Goal: Entertainment & Leisure: Consume media (video, audio)

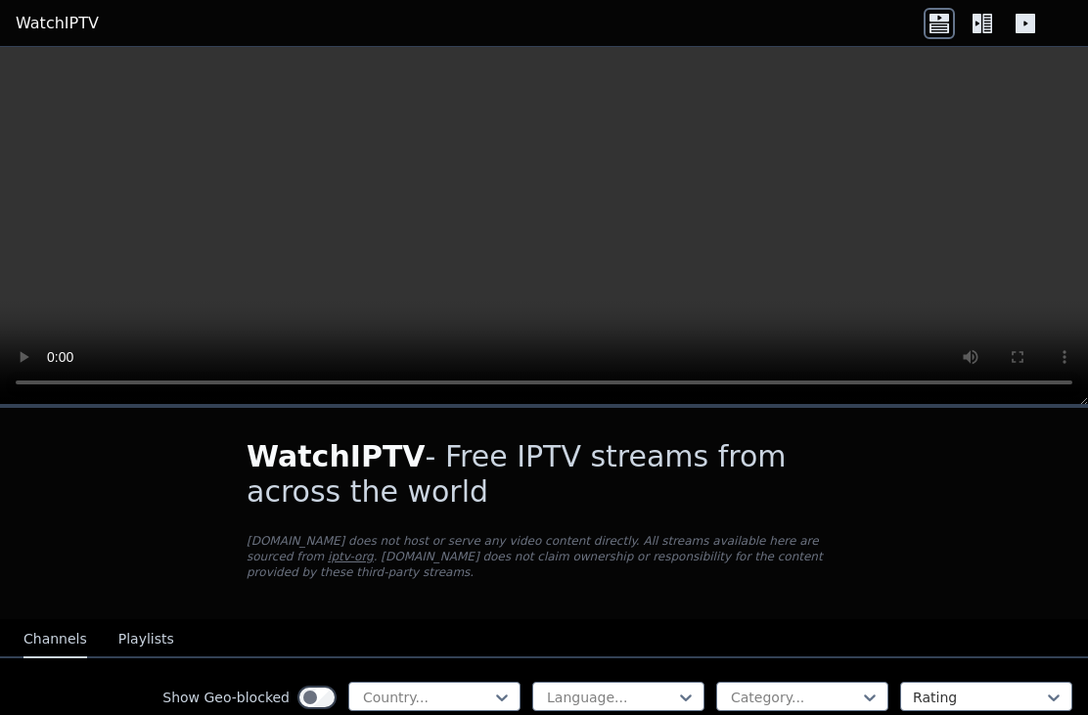
click at [983, 22] on icon at bounding box center [987, 24] width 10 height 20
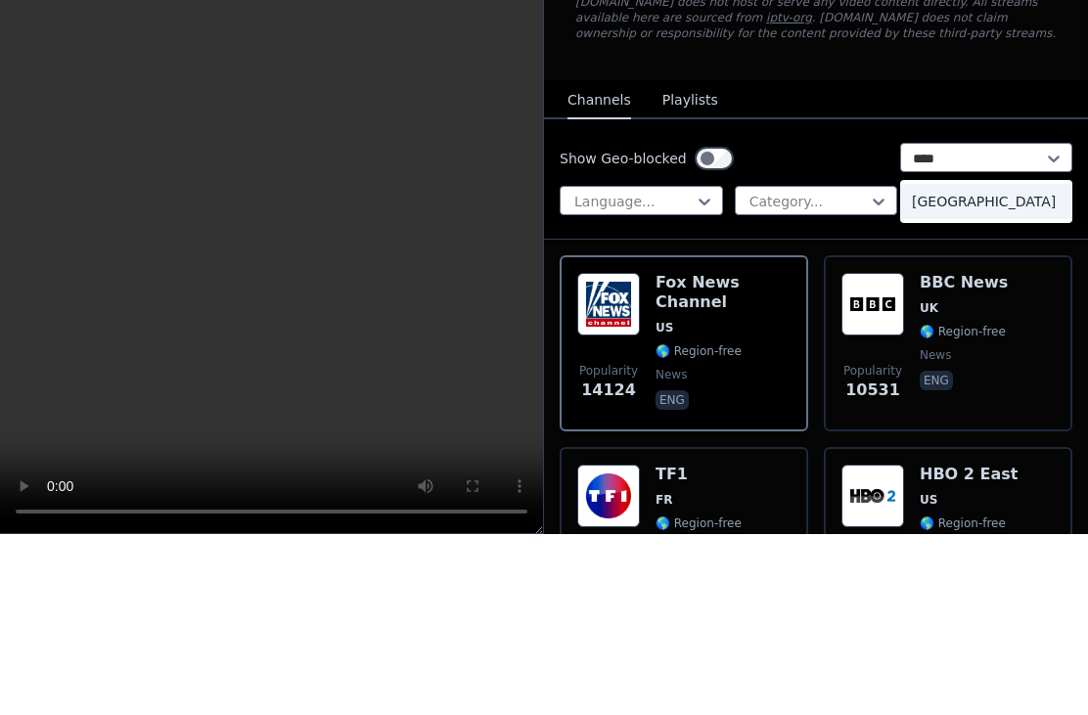
click at [970, 365] on div "[GEOGRAPHIC_DATA]" at bounding box center [986, 382] width 172 height 35
type input "****"
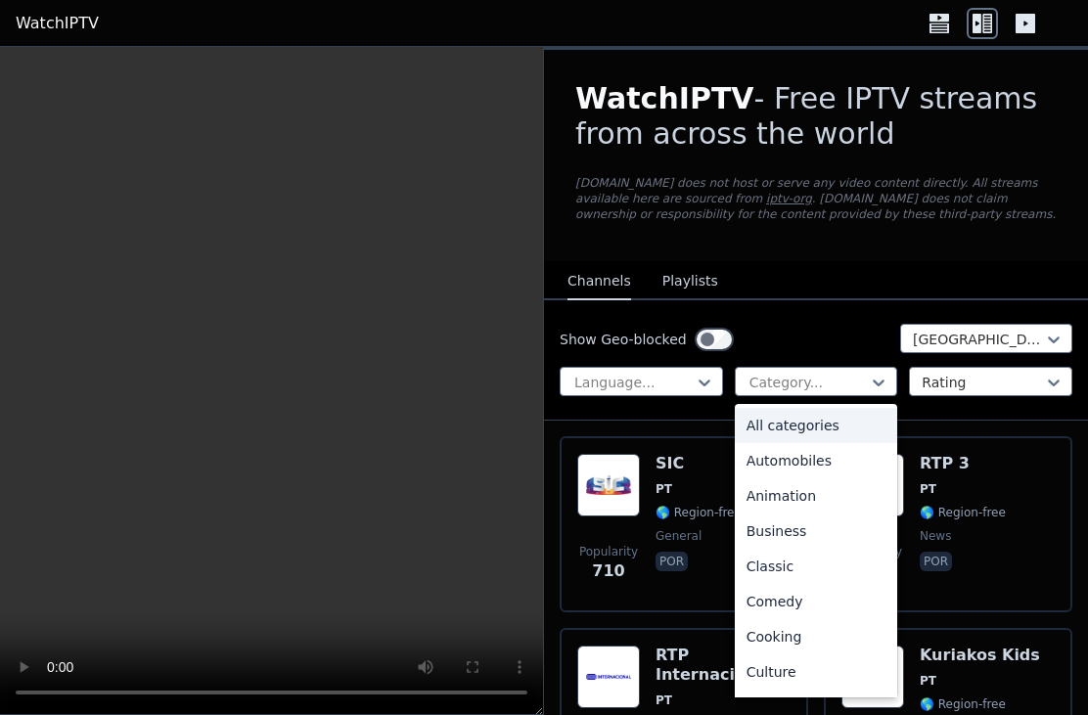
click at [875, 291] on nav "Channels Playlists" at bounding box center [816, 280] width 544 height 39
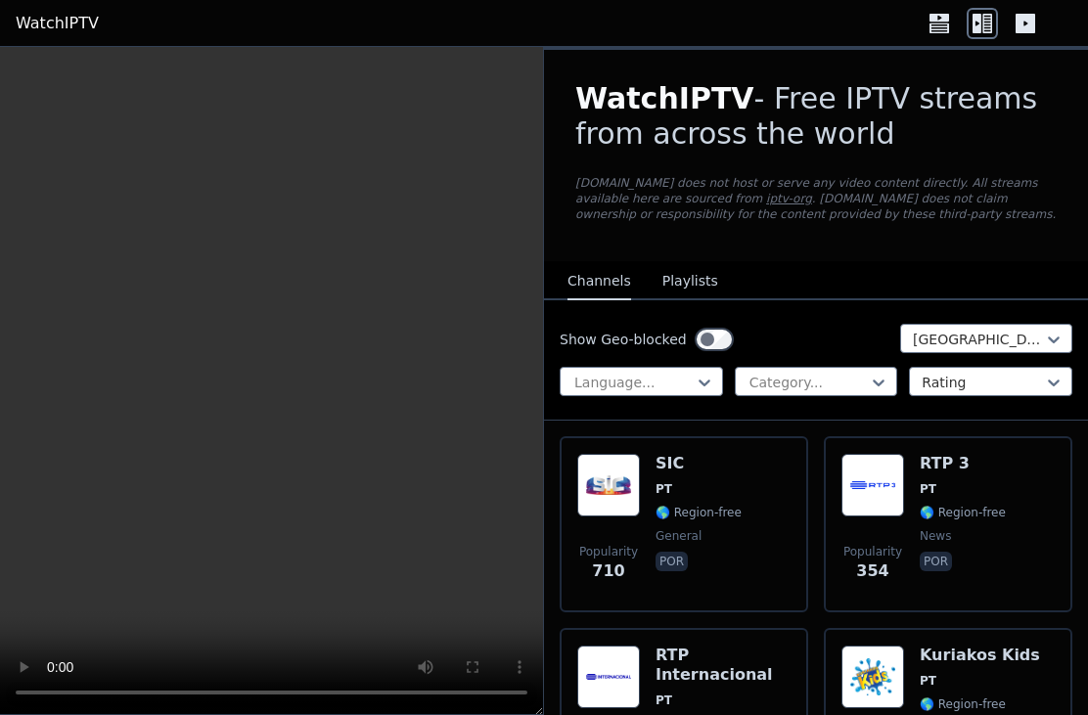
click at [687, 284] on button "Playlists" at bounding box center [690, 281] width 56 height 37
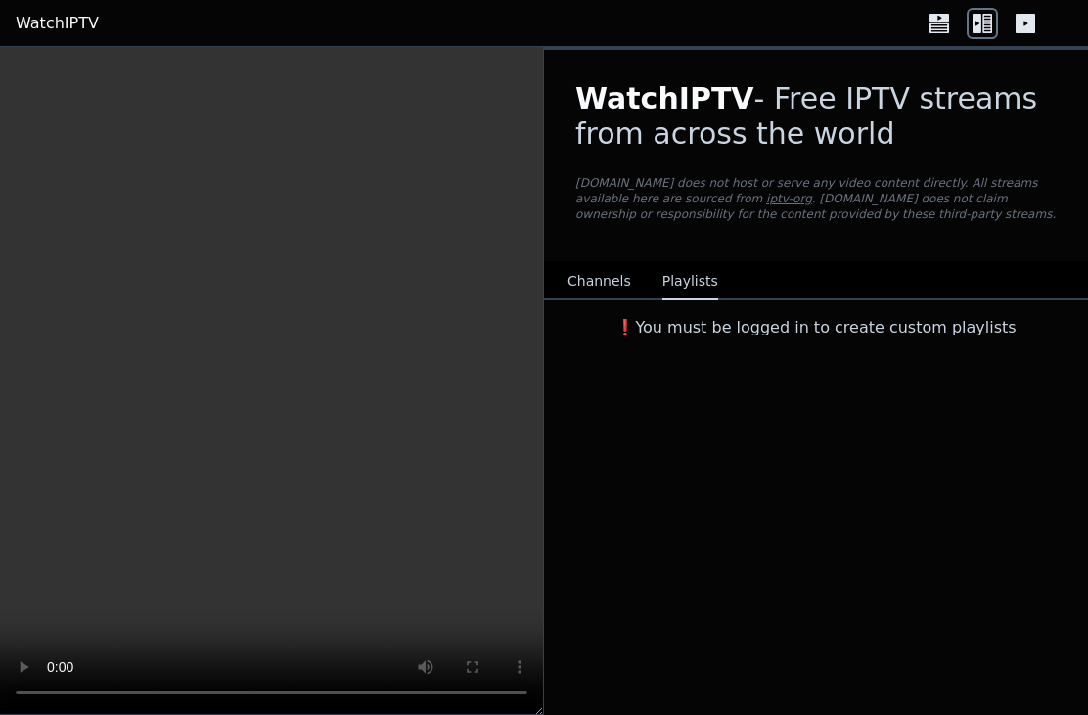
click at [600, 286] on button "Channels" at bounding box center [599, 281] width 64 height 37
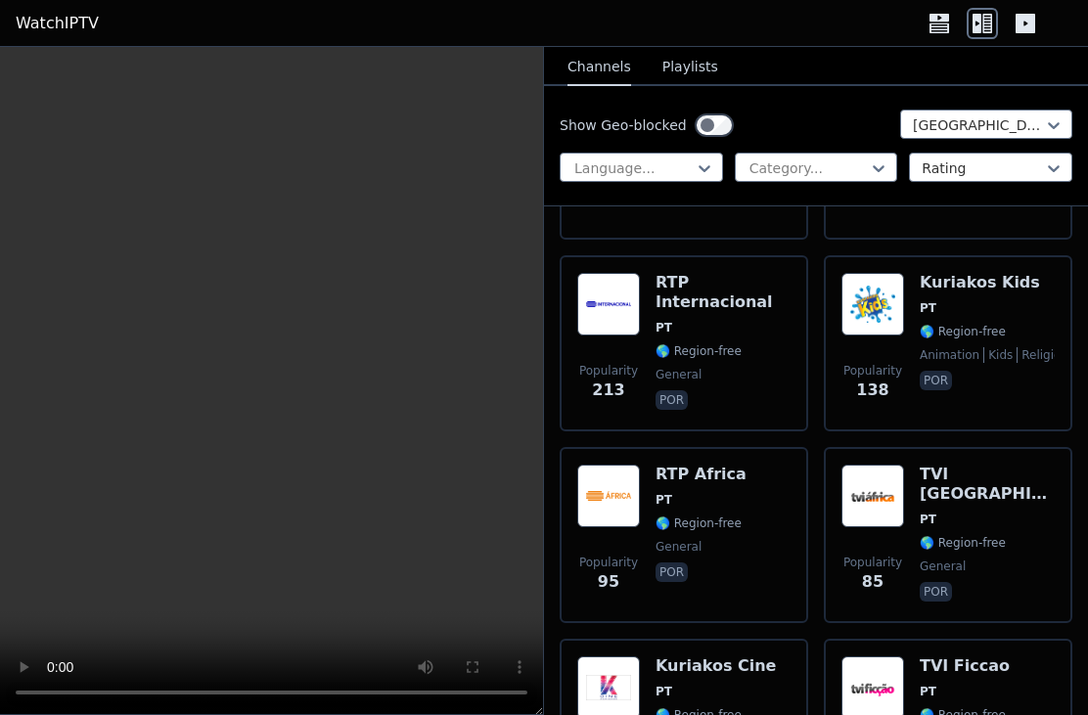
scroll to position [361, 0]
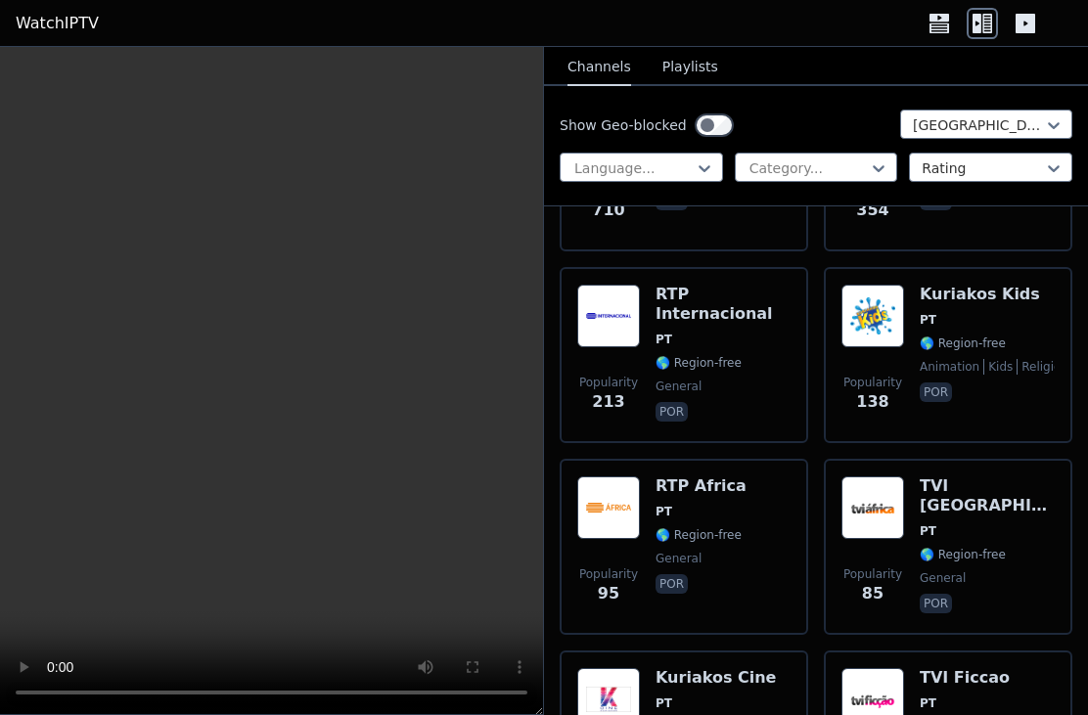
click at [725, 355] on span "🌎 Region-free" at bounding box center [698, 363] width 86 height 16
click at [266, 383] on video at bounding box center [271, 381] width 543 height 668
click at [264, 383] on video at bounding box center [271, 381] width 543 height 668
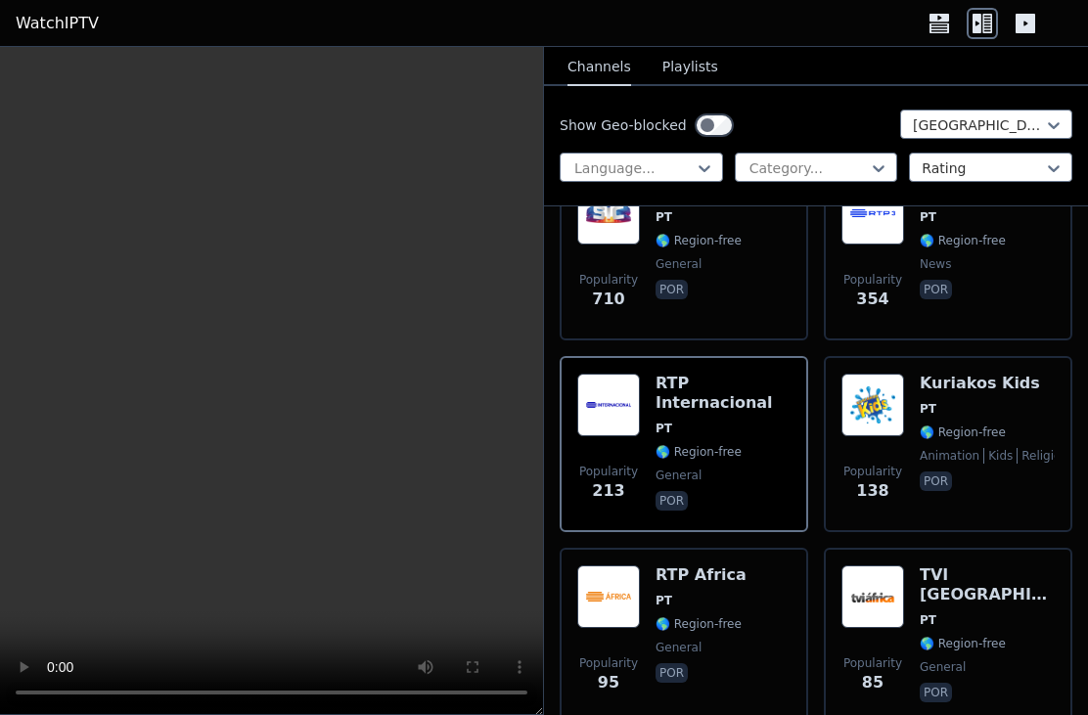
scroll to position [306, 0]
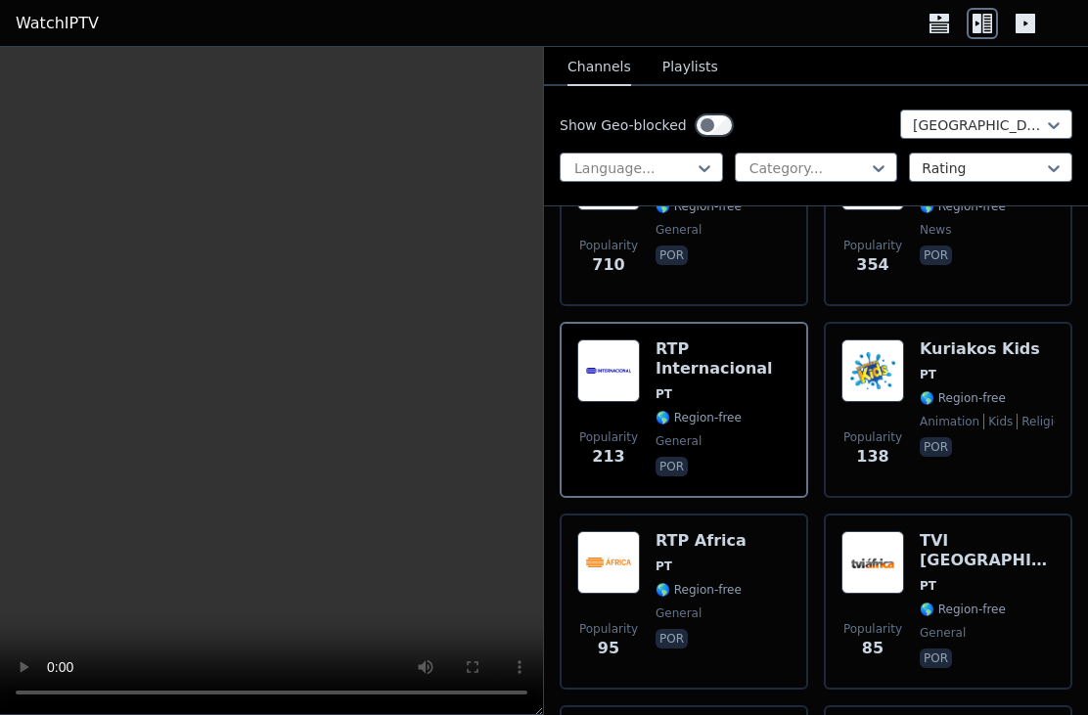
click at [746, 386] on span "PT" at bounding box center [722, 394] width 135 height 16
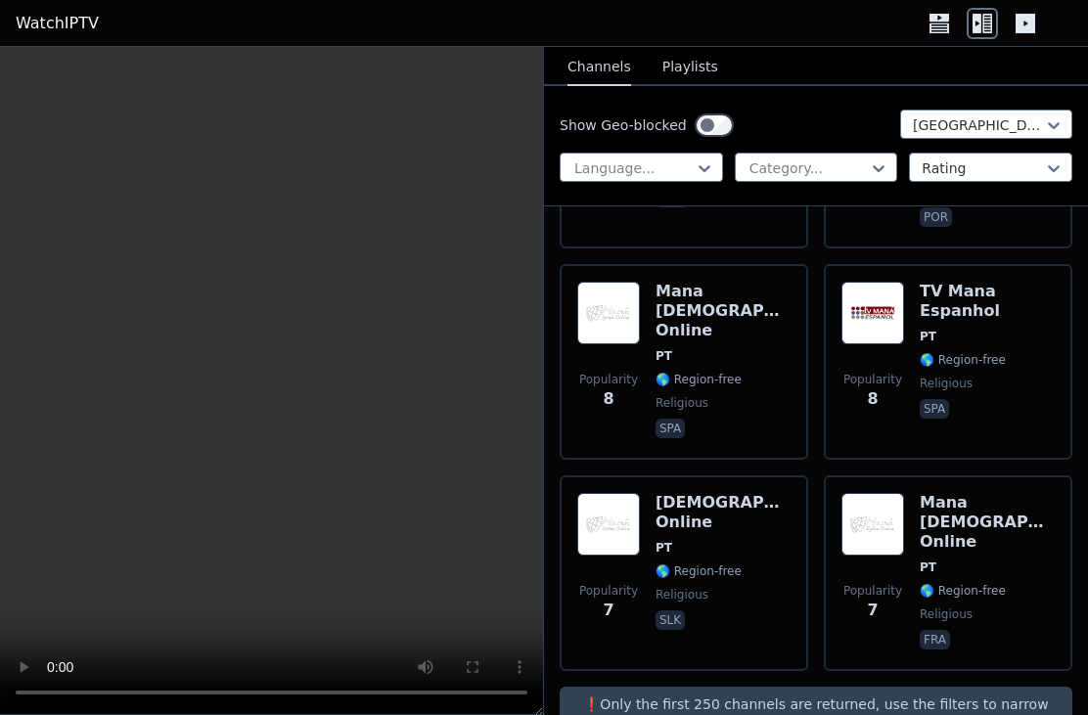
scroll to position [2683, 0]
